Goal: Task Accomplishment & Management: Complete application form

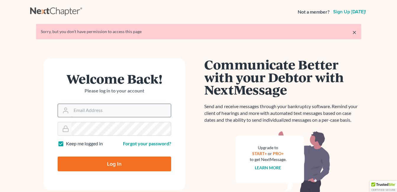
click at [88, 111] on input "Email Address" at bounding box center [121, 110] width 100 height 13
type input "fesenmyer_law@hotmail.com"
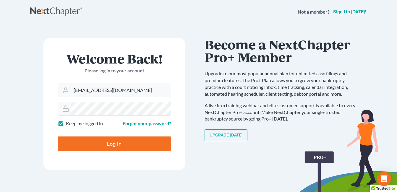
click at [118, 144] on input "Log In" at bounding box center [115, 144] width 114 height 15
type input "Thinking..."
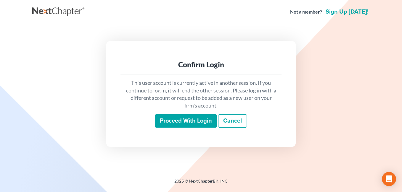
click at [187, 121] on input "Proceed with login" at bounding box center [186, 121] width 62 height 14
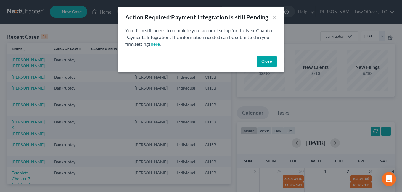
click at [265, 60] on button "Close" at bounding box center [266, 62] width 20 height 12
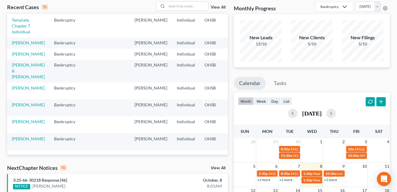
scroll to position [99, 0]
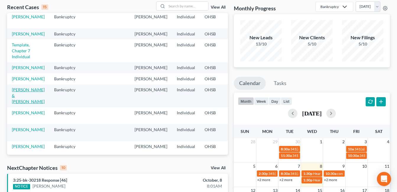
click at [14, 104] on link "[PERSON_NAME] & [PERSON_NAME]" at bounding box center [28, 95] width 33 height 17
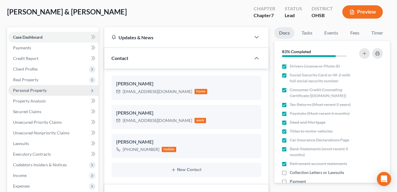
click at [33, 91] on span "Personal Property" at bounding box center [30, 90] width 34 height 5
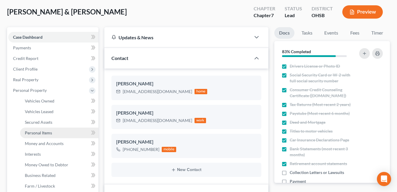
click at [48, 131] on span "Personal Items" at bounding box center [38, 132] width 27 height 5
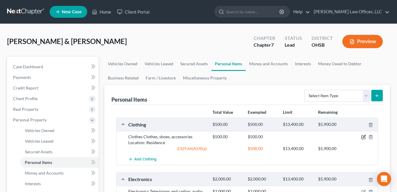
click at [364, 135] on icon "button" at bounding box center [364, 137] width 5 height 5
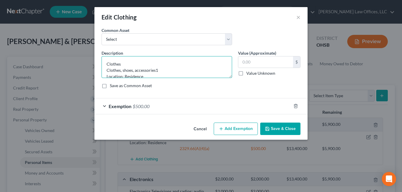
type textarea "Clothes Clothes, shoes, accessories Location: Residence"
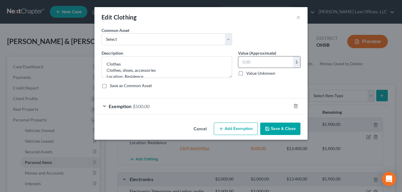
click at [262, 64] on input "text" at bounding box center [265, 62] width 55 height 11
type input "100.00"
click at [201, 106] on div "Exemption $500.00" at bounding box center [192, 107] width 196 height 16
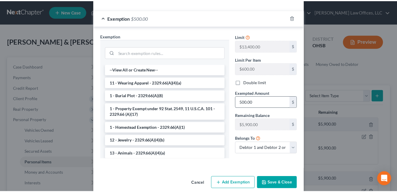
scroll to position [89, 0]
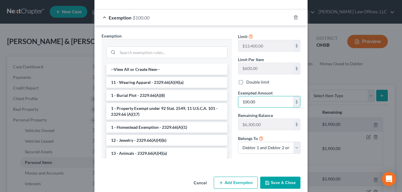
type input "100.00"
click at [287, 181] on button "Save & Close" at bounding box center [280, 183] width 40 height 12
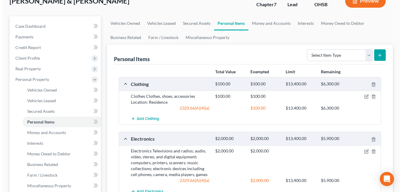
scroll to position [118, 0]
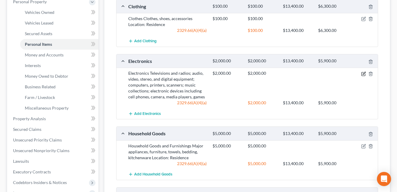
click at [364, 73] on icon "button" at bounding box center [364, 73] width 3 height 3
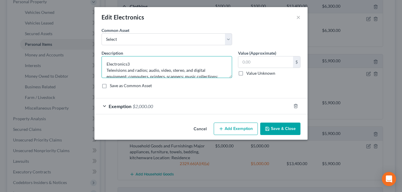
type textarea "Electronics Televisions and radios; audio, video, stereo, and digital equipment…"
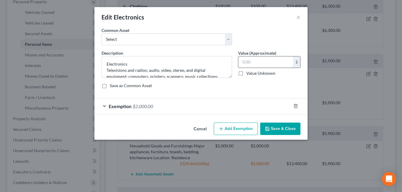
click at [261, 59] on input "text" at bounding box center [265, 62] width 55 height 11
type input "300.00"
click at [235, 105] on div "Exemption $2,000.00" at bounding box center [192, 107] width 196 height 16
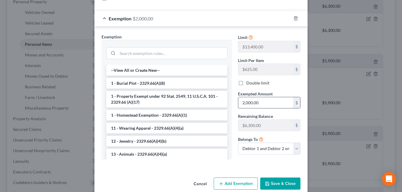
scroll to position [89, 0]
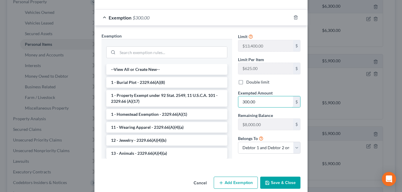
type input "300.00"
click at [285, 182] on button "Save & Close" at bounding box center [280, 183] width 40 height 12
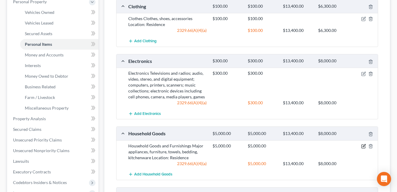
click at [364, 146] on icon "button" at bounding box center [364, 146] width 5 height 5
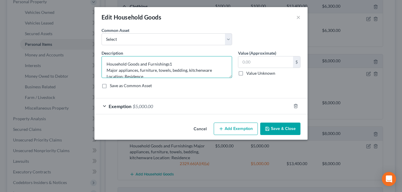
type textarea "Household Goods and Furnishings Major appliances, furniture, towels, bedding, k…"
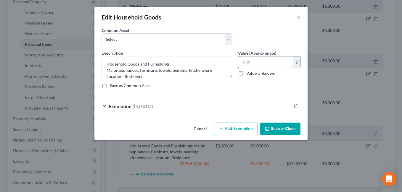
click at [263, 67] on input "text" at bounding box center [265, 62] width 55 height 11
type input "1,000.00"
click at [242, 102] on div "Exemption $5,000.00" at bounding box center [192, 107] width 196 height 16
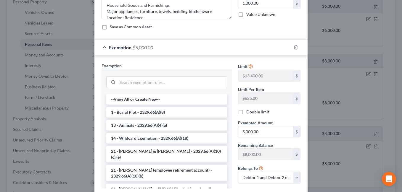
scroll to position [59, 0]
click at [258, 132] on input "5,000.00" at bounding box center [265, 131] width 55 height 11
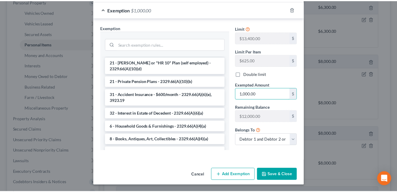
scroll to position [97, 0]
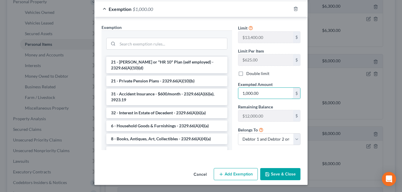
type input "1,000.00"
click at [274, 175] on button "Save & Close" at bounding box center [280, 174] width 40 height 12
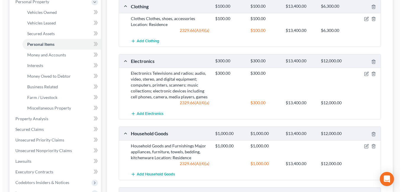
scroll to position [207, 0]
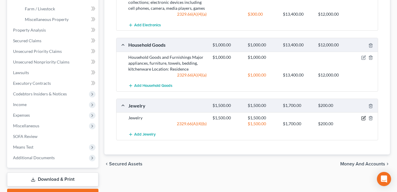
click at [363, 117] on icon "button" at bounding box center [364, 118] width 5 height 5
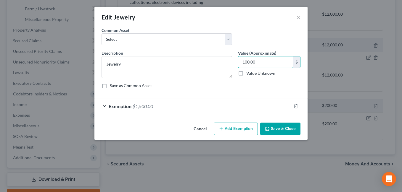
type input "100.00"
click at [233, 109] on div "Exemption $1,500.00" at bounding box center [192, 107] width 196 height 16
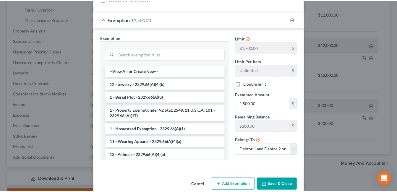
scroll to position [89, 0]
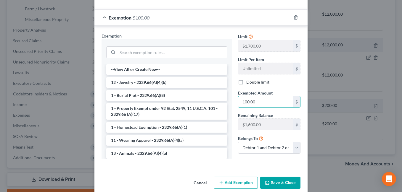
type input "100.00"
click at [285, 177] on button "Save & Close" at bounding box center [280, 183] width 40 height 12
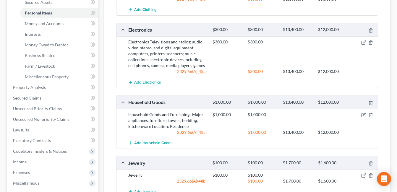
scroll to position [59, 0]
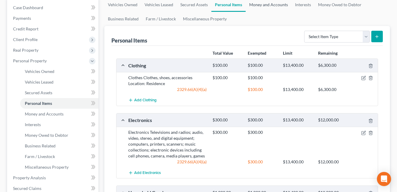
click at [269, 4] on link "Money and Accounts" at bounding box center [269, 5] width 46 height 14
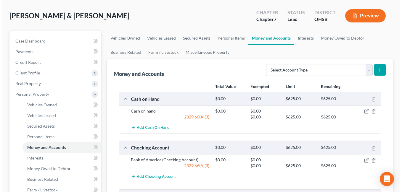
scroll to position [59, 0]
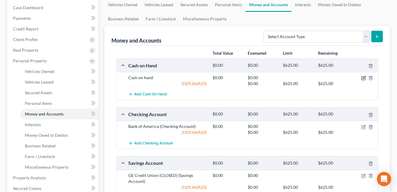
click at [364, 78] on icon "button" at bounding box center [364, 78] width 5 height 5
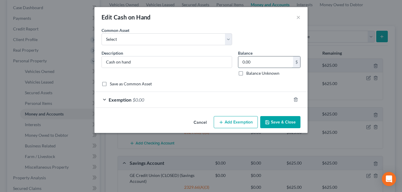
click at [279, 66] on input "0.00" at bounding box center [265, 62] width 55 height 11
type input "2.00"
click at [223, 96] on div "Exemption $0.00" at bounding box center [192, 100] width 196 height 16
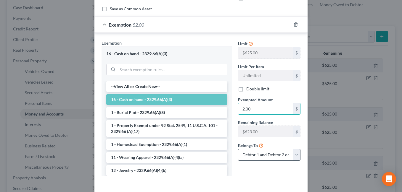
scroll to position [101, 0]
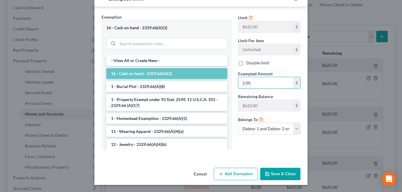
type input "2.00"
click at [280, 174] on button "Save & Close" at bounding box center [280, 174] width 40 height 12
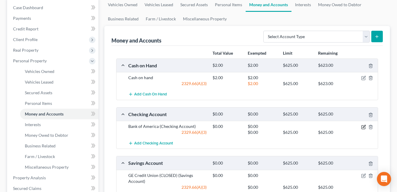
click at [364, 125] on icon "button" at bounding box center [364, 127] width 5 height 5
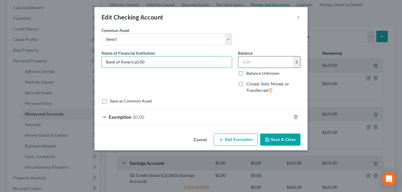
click at [263, 65] on input "text" at bounding box center [265, 62] width 55 height 11
click at [159, 64] on input "Bank of America0.00" at bounding box center [167, 62] width 130 height 11
type input "Bank of America"
click at [248, 62] on input "text" at bounding box center [265, 62] width 55 height 11
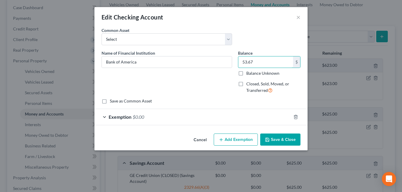
type input "53.67"
click at [222, 120] on div "Exemption $0.00" at bounding box center [192, 117] width 196 height 16
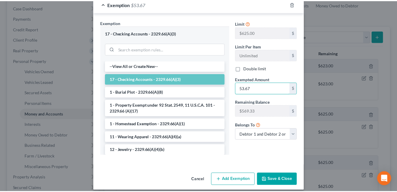
scroll to position [119, 0]
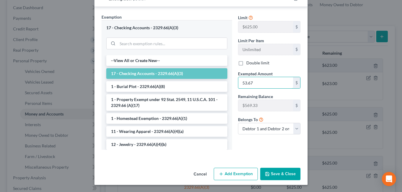
type input "53.67"
click at [267, 170] on button "Save & Close" at bounding box center [280, 174] width 40 height 12
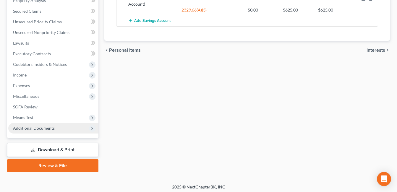
click at [39, 131] on span "Additional Documents" at bounding box center [53, 128] width 90 height 11
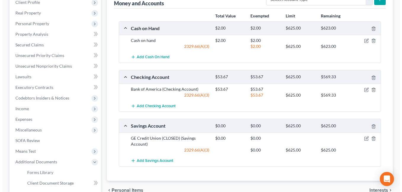
scroll to position [101, 0]
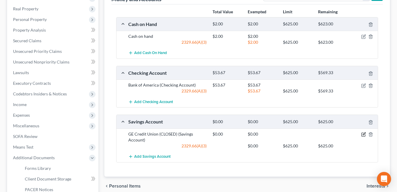
click at [365, 136] on icon "button" at bounding box center [364, 135] width 4 height 4
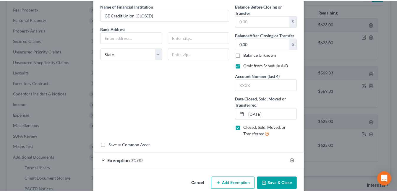
scroll to position [57, 0]
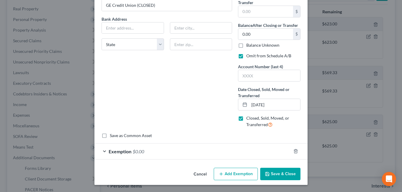
click at [282, 175] on button "Save & Close" at bounding box center [280, 174] width 40 height 12
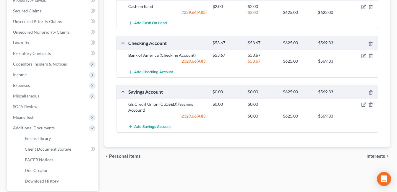
scroll to position [186, 0]
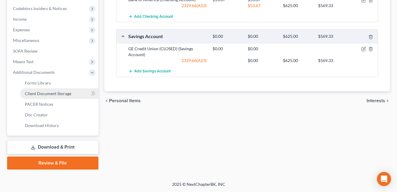
click at [61, 94] on span "Client Document Storage" at bounding box center [48, 93] width 46 height 5
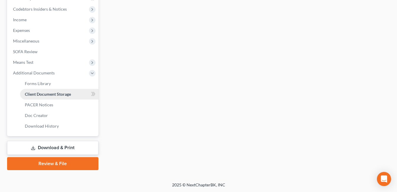
scroll to position [156, 0]
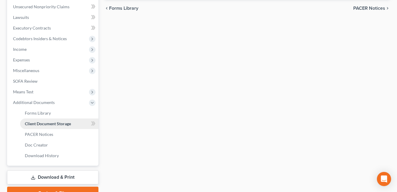
select select "7"
select select "52"
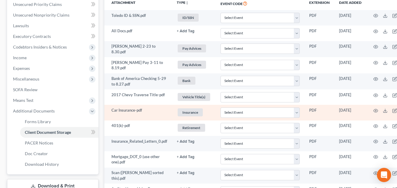
scroll to position [148, 0]
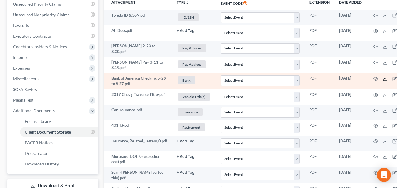
click at [385, 78] on icon at bounding box center [385, 78] width 5 height 5
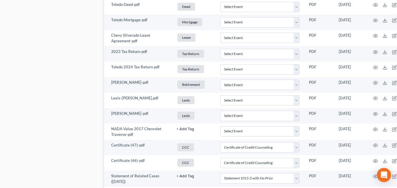
scroll to position [364, 20]
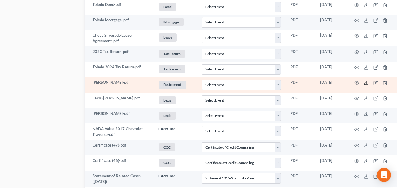
click at [365, 81] on icon at bounding box center [366, 82] width 5 height 5
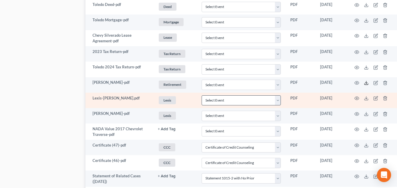
scroll to position [335, 20]
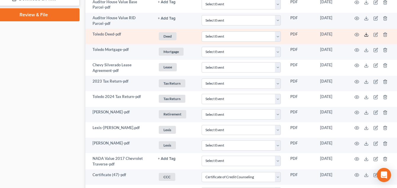
click at [366, 32] on icon at bounding box center [366, 34] width 5 height 5
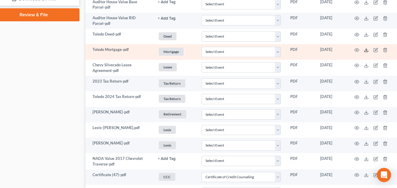
click at [367, 49] on line at bounding box center [367, 49] width 0 height 2
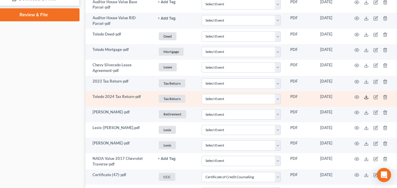
click at [367, 95] on icon at bounding box center [366, 97] width 5 height 5
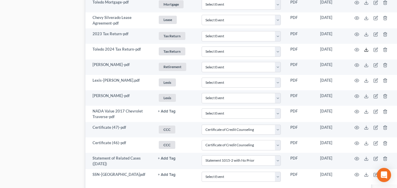
scroll to position [394, 20]
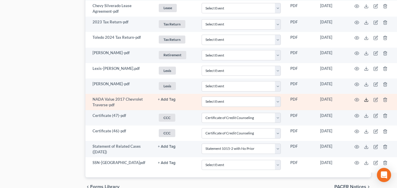
click at [367, 97] on icon at bounding box center [366, 99] width 5 height 5
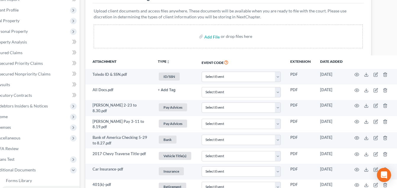
scroll to position [89, 0]
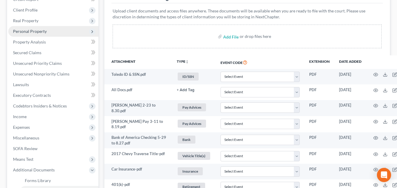
click at [42, 32] on span "Personal Property" at bounding box center [30, 31] width 34 height 5
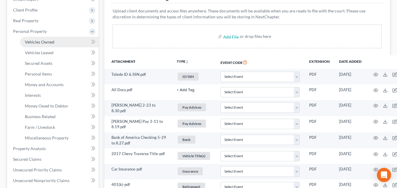
click at [48, 41] on span "Vehicles Owned" at bounding box center [40, 41] width 30 height 5
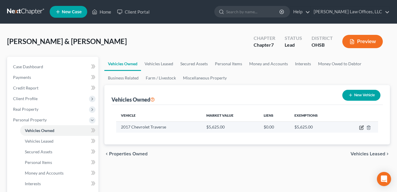
click at [363, 127] on icon "button" at bounding box center [361, 127] width 5 height 5
select select "0"
select select "9"
select select "0"
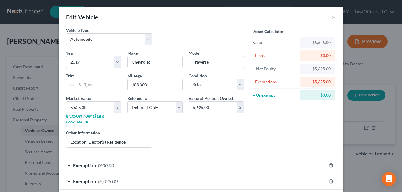
click at [106, 163] on span "$600.00" at bounding box center [105, 166] width 17 height 6
click at [333, 17] on button "×" at bounding box center [334, 17] width 4 height 7
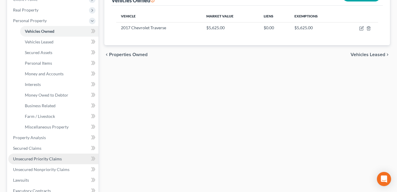
scroll to position [118, 0]
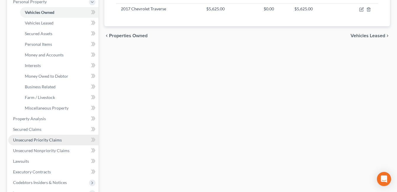
click at [52, 140] on span "Unsecured Priority Claims" at bounding box center [37, 140] width 49 height 5
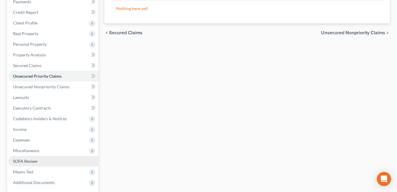
scroll to position [118, 0]
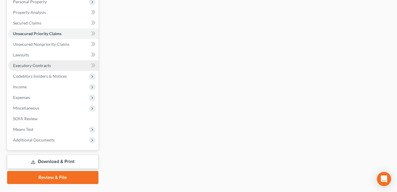
click at [51, 63] on link "Executory Contracts" at bounding box center [53, 65] width 90 height 11
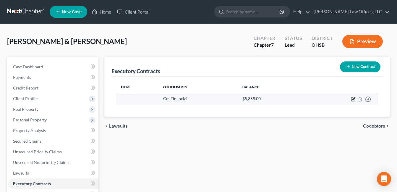
click at [352, 100] on icon "button" at bounding box center [353, 100] width 4 height 4
select select "45"
select select "0"
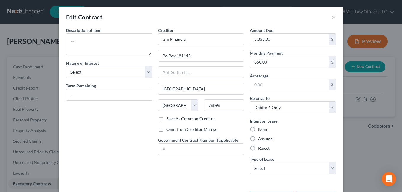
click at [258, 148] on label "Reject" at bounding box center [264, 149] width 12 height 6
click at [260, 148] on input "Reject" at bounding box center [262, 148] width 4 height 4
radio input "true"
click at [326, 168] on select "Select Real Estate Car Other" at bounding box center [293, 168] width 86 height 12
select select "1"
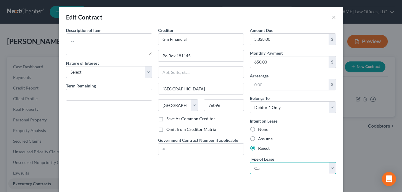
click at [250, 162] on select "Select Real Estate Car Other" at bounding box center [293, 168] width 86 height 12
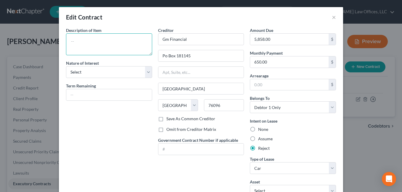
click at [107, 42] on textarea at bounding box center [109, 44] width 86 height 22
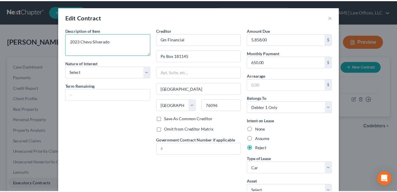
scroll to position [46, 0]
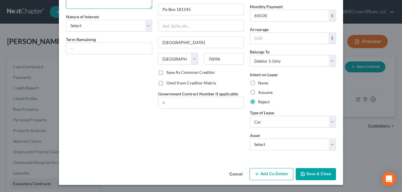
type textarea "2023 Chevy Silverado"
click at [319, 174] on button "Save & Close" at bounding box center [316, 174] width 40 height 12
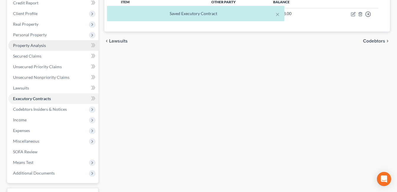
scroll to position [133, 0]
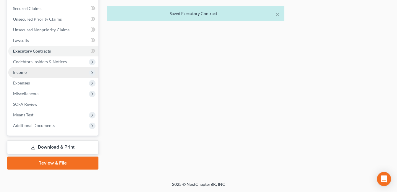
click at [36, 74] on span "Income" at bounding box center [53, 72] width 90 height 11
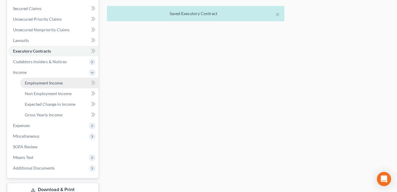
click at [40, 80] on link "Employment Income" at bounding box center [59, 83] width 78 height 11
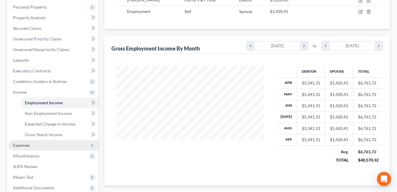
scroll to position [118, 0]
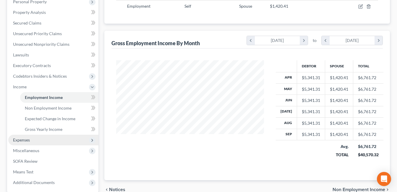
click at [48, 139] on span "Expenses" at bounding box center [53, 140] width 90 height 11
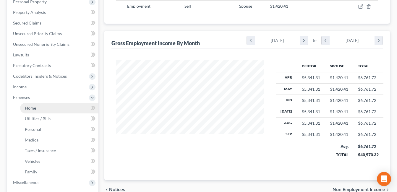
click at [56, 107] on link "Home" at bounding box center [59, 108] width 78 height 11
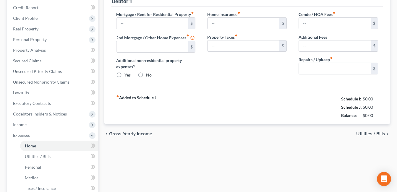
type input "2,622.00"
radio input "true"
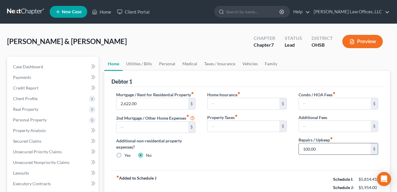
click at [318, 148] on input "100.00" at bounding box center [335, 148] width 72 height 11
type input "75.00"
click at [144, 64] on link "Utilities / Bills" at bounding box center [139, 64] width 33 height 14
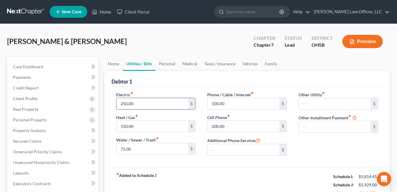
click at [142, 101] on input "250.00" at bounding box center [153, 103] width 72 height 11
type input "380.00"
click at [198, 157] on div "Electric fiber_manual_record 380.00 $ Heat / Gas fiber_manual_record $ Water / …" at bounding box center [155, 126] width 91 height 69
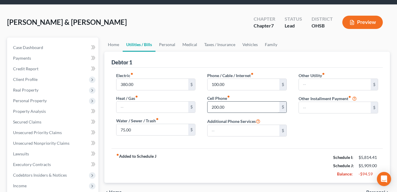
scroll to position [30, 0]
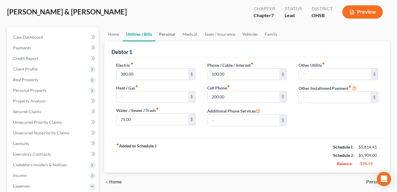
click at [165, 35] on link "Personal" at bounding box center [167, 34] width 23 height 14
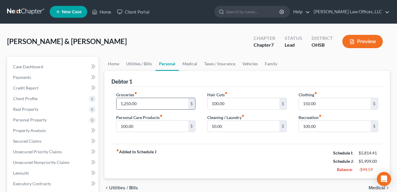
click at [152, 102] on input "1,250.00" at bounding box center [153, 103] width 72 height 11
type input "1,150.00"
click at [218, 140] on div "Groceries fiber_manual_record 1,150.00 $ Personal Care Products fiber_manual_re…" at bounding box center [248, 115] width 272 height 57
click at [189, 62] on link "Medical" at bounding box center [190, 64] width 22 height 14
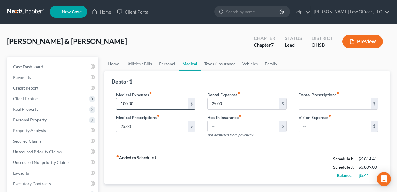
click at [136, 103] on input "100.00" at bounding box center [153, 103] width 72 height 11
type input "50.00"
drag, startPoint x: 216, startPoint y: 66, endPoint x: 235, endPoint y: 61, distance: 19.7
click at [216, 65] on link "Taxes / Insurance" at bounding box center [220, 64] width 38 height 14
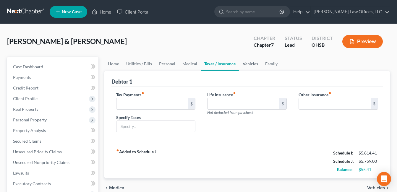
click at [244, 63] on link "Vehicles" at bounding box center [250, 64] width 22 height 14
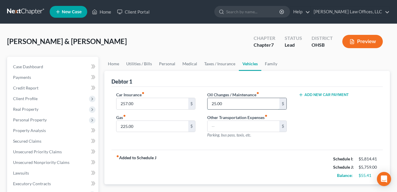
click at [222, 104] on input "25.00" at bounding box center [244, 103] width 72 height 11
type input "50.00"
click at [138, 104] on input "257.00" at bounding box center [153, 103] width 72 height 11
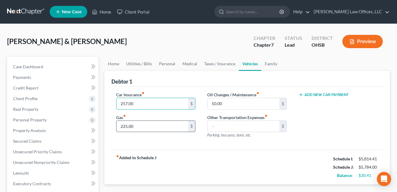
click at [138, 130] on input "225.00" at bounding box center [153, 126] width 72 height 11
type input "275.00"
click at [135, 102] on input "257.00" at bounding box center [153, 103] width 72 height 11
click at [267, 64] on link "Family" at bounding box center [272, 64] width 20 height 14
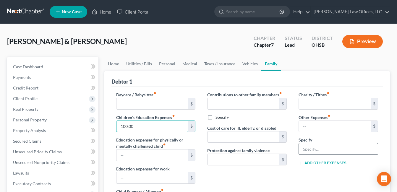
type input "100.00"
click at [327, 147] on input "text" at bounding box center [338, 148] width 79 height 11
type input "Pet Expenses/Vet/Supplies"
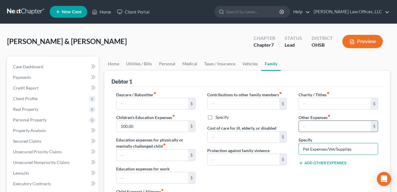
click at [310, 128] on input "text" at bounding box center [335, 126] width 72 height 11
type input "35.00"
click at [358, 150] on input "Pet Expenses/Vet/Supplies" at bounding box center [338, 148] width 79 height 11
type input "Pet Expenses/Vet/Supplies"
drag, startPoint x: 154, startPoint y: 123, endPoint x: 159, endPoint y: 118, distance: 7.8
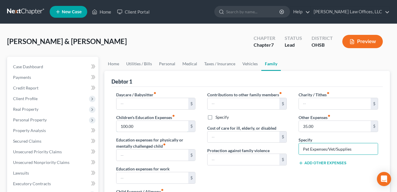
click at [154, 124] on input "100.00" at bounding box center [153, 126] width 72 height 11
click at [249, 63] on link "Vehicles" at bounding box center [250, 64] width 22 height 14
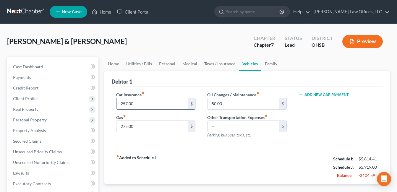
click at [145, 104] on input "257.00" at bounding box center [153, 103] width 72 height 11
type input "136.84"
click at [146, 144] on div "Car Insurance fiber_manual_record 136.84 $ Gas fiber_manual_record 275.00 $ Oil…" at bounding box center [248, 118] width 272 height 63
click at [224, 102] on input "50.00" at bounding box center [244, 103] width 72 height 11
type input "55.00"
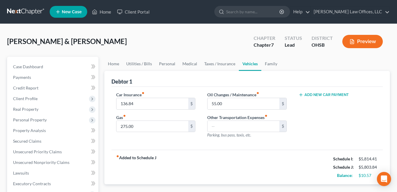
click at [197, 132] on div "Car Insurance fiber_manual_record 136.84 $ Gas fiber_manual_record 275.00 $" at bounding box center [155, 117] width 91 height 51
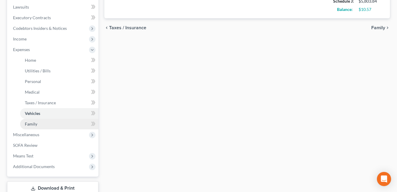
scroll to position [148, 0]
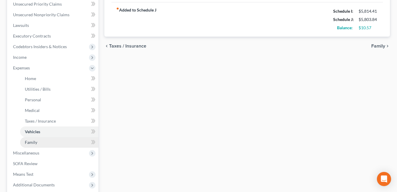
click at [51, 141] on link "Family" at bounding box center [59, 142] width 78 height 11
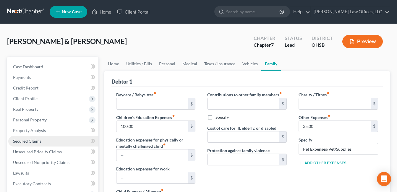
click at [32, 145] on link "Secured Claims" at bounding box center [53, 141] width 90 height 11
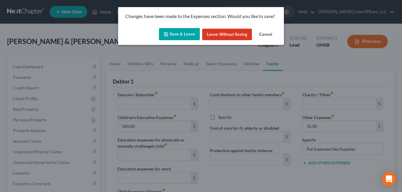
click at [183, 36] on button "Save & Leave" at bounding box center [179, 34] width 41 height 12
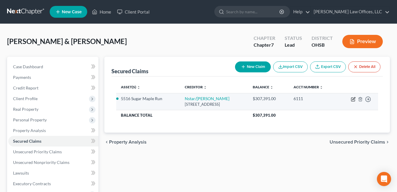
click at [353, 100] on icon "button" at bounding box center [354, 98] width 3 height 3
select select "45"
select select "2"
select select "0"
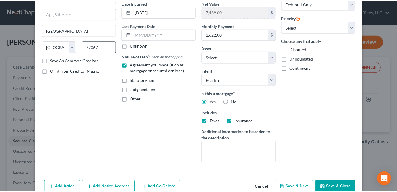
scroll to position [59, 0]
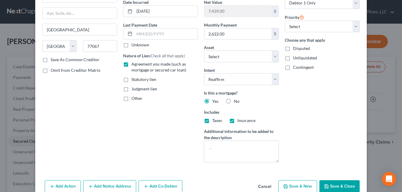
click at [335, 188] on button "Save & Close" at bounding box center [339, 186] width 40 height 12
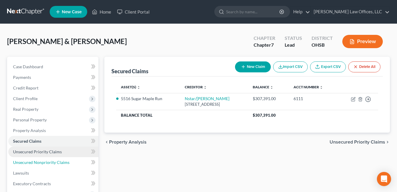
click at [37, 162] on span "Unsecured Nonpriority Claims" at bounding box center [41, 162] width 57 height 5
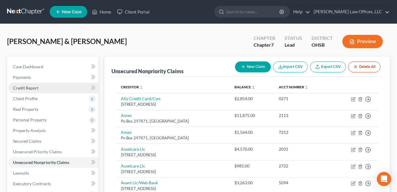
click at [38, 89] on link "Credit Report" at bounding box center [53, 88] width 90 height 11
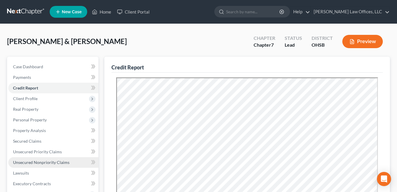
click at [49, 162] on span "Unsecured Nonpriority Claims" at bounding box center [41, 162] width 57 height 5
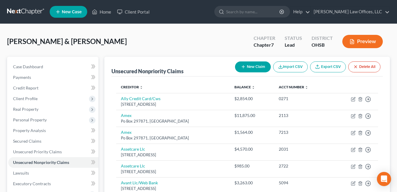
click at [259, 66] on button "New Claim" at bounding box center [253, 67] width 36 height 11
select select "2"
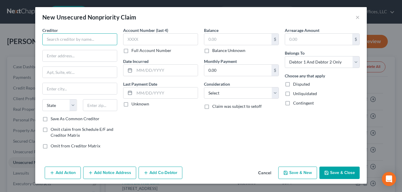
click at [112, 39] on input "text" at bounding box center [79, 39] width 75 height 12
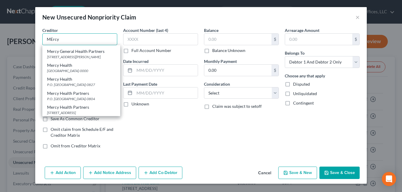
scroll to position [59, 0]
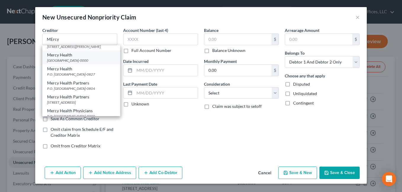
click at [93, 63] on div "[GEOGRAPHIC_DATA]-0000" at bounding box center [81, 60] width 68 height 5
type input "Mercy Health"
type input "PO Box 740405"
type input "[GEOGRAPHIC_DATA]"
select select "36"
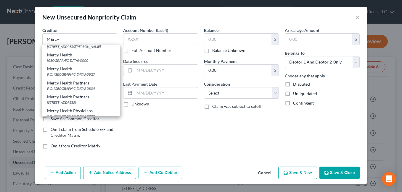
type input "45263-0000"
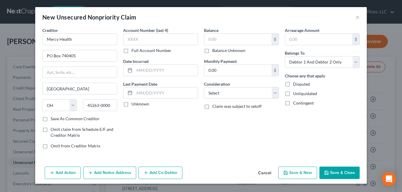
scroll to position [0, 0]
click at [212, 52] on label "Balance Unknown" at bounding box center [228, 51] width 33 height 6
click at [214, 51] on input "Balance Unknown" at bounding box center [216, 50] width 4 height 4
checkbox input "true"
type input "0.00"
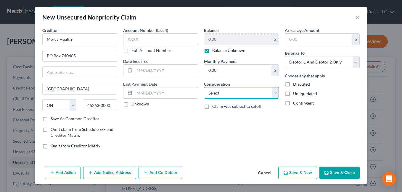
click at [274, 92] on select "Select Cable / Satellite Services Collection Agency Credit Card Debt Debt Couns…" at bounding box center [241, 93] width 75 height 12
select select "9"
click at [204, 87] on select "Select Cable / Satellite Services Collection Agency Credit Card Debt Debt Couns…" at bounding box center [241, 93] width 75 height 12
click at [303, 173] on button "Save & New" at bounding box center [297, 173] width 39 height 12
select select "2"
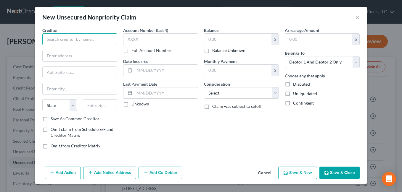
drag, startPoint x: 81, startPoint y: 42, endPoint x: 74, endPoint y: 36, distance: 9.7
click at [81, 40] on input "text" at bounding box center [79, 39] width 75 height 12
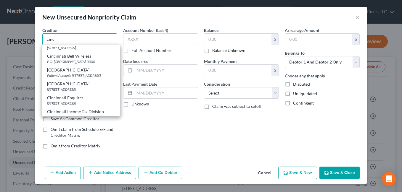
scroll to position [89, 0]
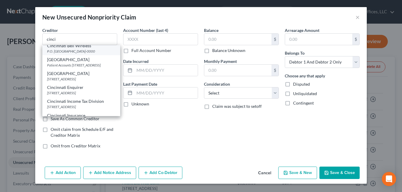
click at [92, 54] on div "P.O. [GEOGRAPHIC_DATA]-0000" at bounding box center [81, 51] width 68 height 5
type input "Cincinnati Bell Wireless"
type input "P.O. Box 748002"
type input "[GEOGRAPHIC_DATA]"
select select "36"
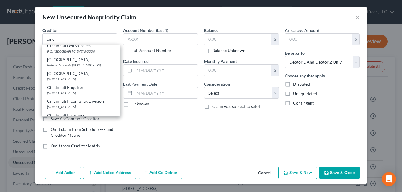
type input "45274-0000"
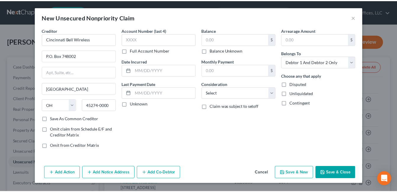
scroll to position [0, 0]
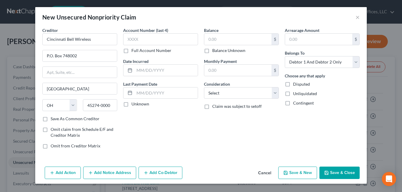
drag, startPoint x: 206, startPoint y: 51, endPoint x: 275, endPoint y: 82, distance: 74.8
click at [212, 51] on label "Balance Unknown" at bounding box center [228, 51] width 33 height 6
click at [214, 51] on input "Balance Unknown" at bounding box center [216, 50] width 4 height 4
checkbox input "true"
type input "0.00"
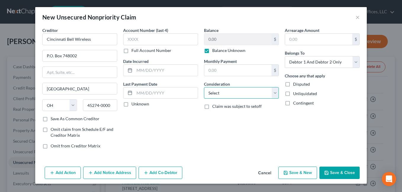
click at [275, 92] on select "Select Cable / Satellite Services Collection Agency Credit Card Debt Debt Couns…" at bounding box center [241, 93] width 75 height 12
select select "19"
click at [204, 87] on select "Select Cable / Satellite Services Collection Agency Credit Card Debt Debt Couns…" at bounding box center [241, 93] width 75 height 12
click at [329, 170] on button "Save & Close" at bounding box center [339, 173] width 40 height 12
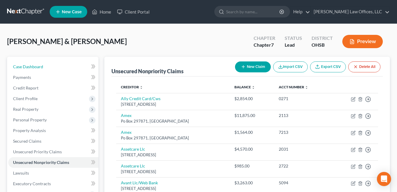
drag, startPoint x: 27, startPoint y: 67, endPoint x: 149, endPoint y: 52, distance: 122.2
click at [27, 67] on span "Case Dashboard" at bounding box center [28, 66] width 30 height 5
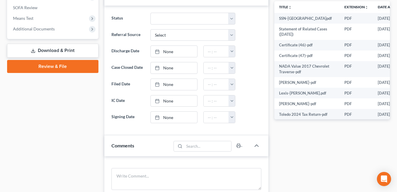
scroll to position [370, 0]
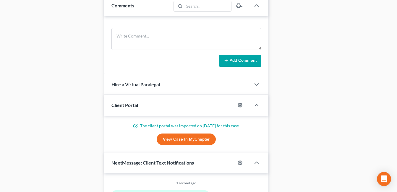
click at [190, 137] on link "View Case in MyChapter" at bounding box center [186, 140] width 59 height 12
